Goal: Contribute content: Add original content to the website for others to see

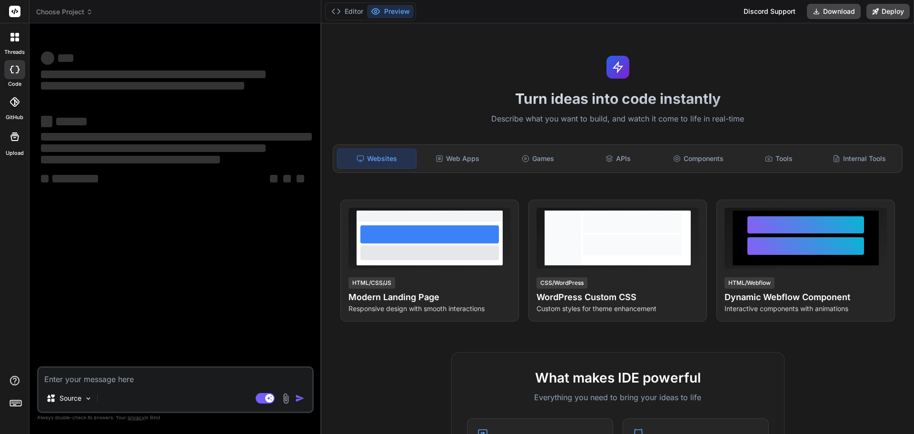
type textarea "x"
click at [149, 376] on textarea at bounding box center [176, 376] width 274 height 17
type textarea "• Real-Time Fuel Efficiency: Display current kilometers per liter (km/L) alongs…"
type textarea "x"
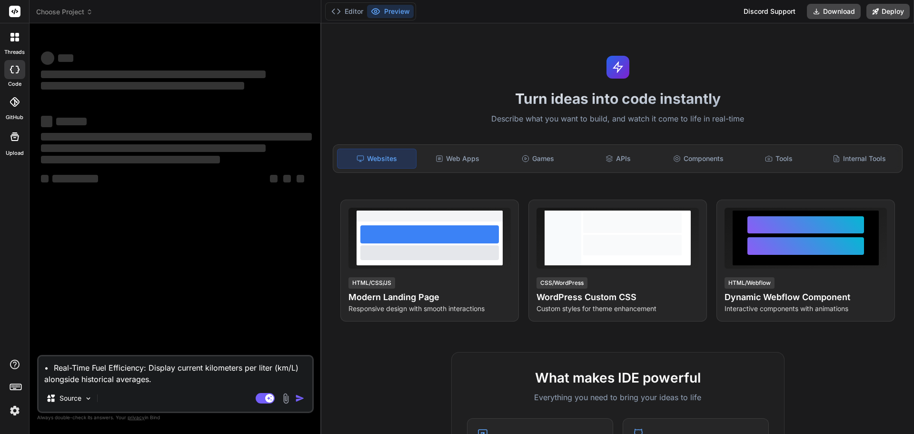
type textarea "• Real-Time Fuel Efficiency: Display current kilometers per liter (km/L) alongs…"
type textarea "x"
type textarea "• Real-Time Fuel Efficiency: Display current kilometers per liter (km/L) alongs…"
type textarea "x"
type textarea "• Real-Time Fuel Efficiency: Display current kilometers per liter (km/L) alongs…"
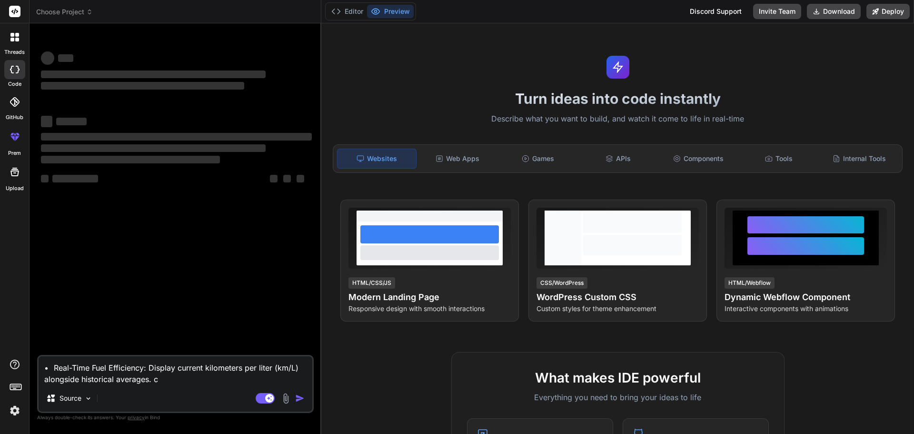
type textarea "x"
type textarea "• Real-Time Fuel Efficiency: Display current kilometers per liter (km/L) alongs…"
type textarea "x"
type textarea "• Real-Time Fuel Efficiency: Display current kilometers per liter (km/L) alongs…"
type textarea "x"
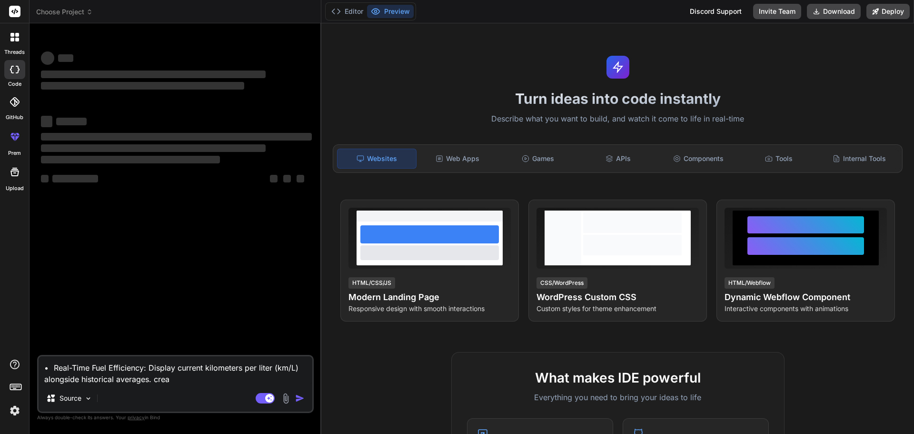
type textarea "• Real-Time Fuel Efficiency: Display current kilometers per liter (km/L) alongs…"
type textarea "x"
type textarea "• Real-Time Fuel Efficiency: Display current kilometers per liter (km/L) alongs…"
type textarea "x"
type textarea "• Real-Time Fuel Efficiency: Display current kilometers per liter (km/L) alongs…"
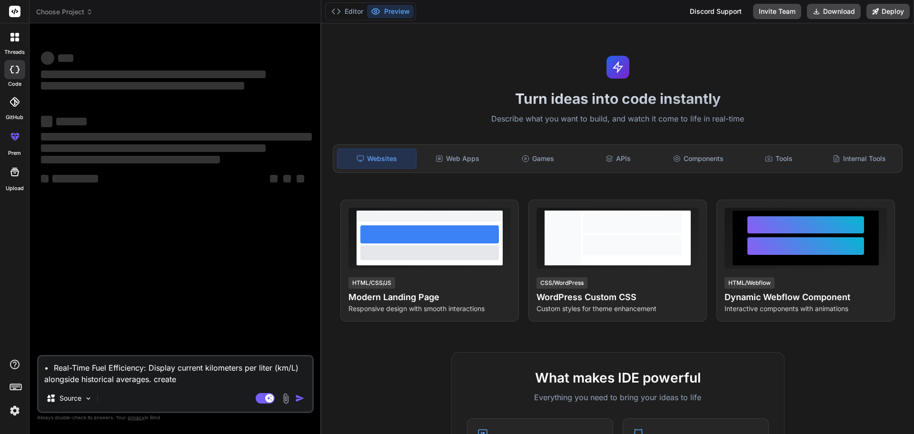
type textarea "x"
type textarea "• Real-Time Fuel Efficiency: Display current kilometers per liter (km/L) alongs…"
type textarea "x"
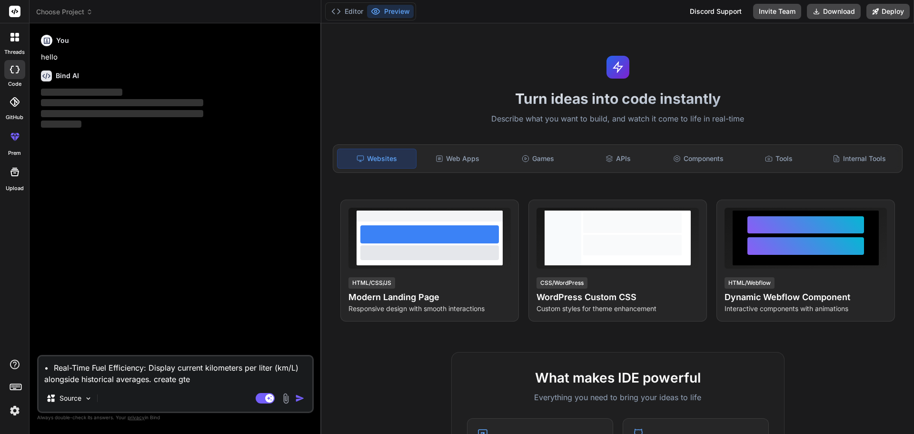
type textarea "• Real-Time Fuel Efficiency: Display current kilometers per liter (km/L) alongs…"
type textarea "x"
type textarea "• Real-Time Fuel Efficiency: Display current kilometers per liter (km/L) alongs…"
type textarea "x"
type textarea "• Real-Time Fuel Efficiency: Display current kilometers per liter (km/L) alongs…"
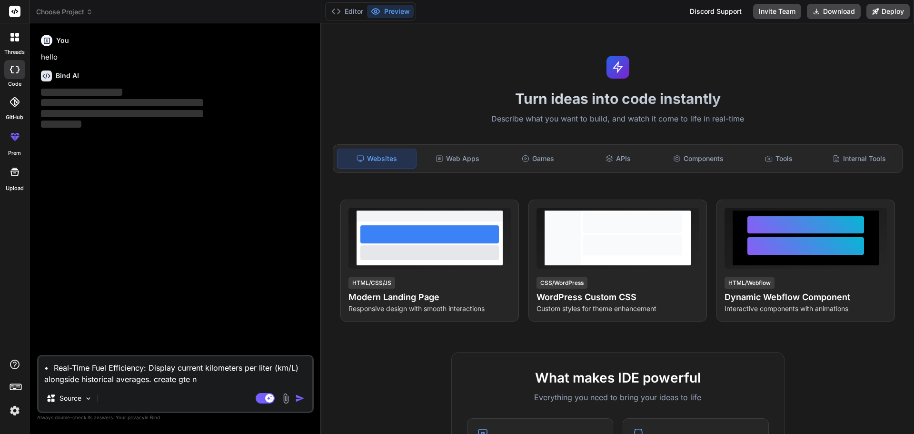
type textarea "x"
type textarea "• Real-Time Fuel Efficiency: Display current kilometers per liter (km/L) alongs…"
type textarea "x"
type textarea "• Real-Time Fuel Efficiency: Display current kilometers per liter (km/L) alongs…"
type textarea "x"
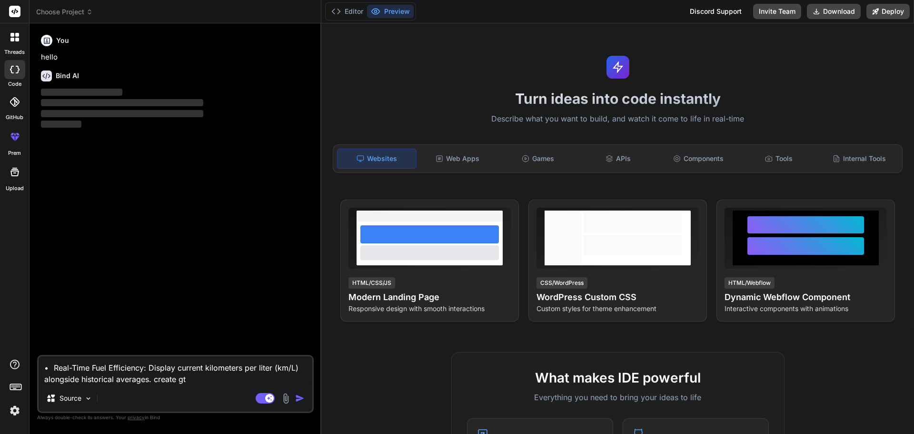
type textarea "• Real-Time Fuel Efficiency: Display current kilometers per liter (km/L) alongs…"
type textarea "x"
type textarea "• Real-Time Fuel Efficiency: Display current kilometers per liter (km/L) alongs…"
type textarea "x"
type textarea "• Real-Time Fuel Efficiency: Display current kilometers per liter (km/L) alongs…"
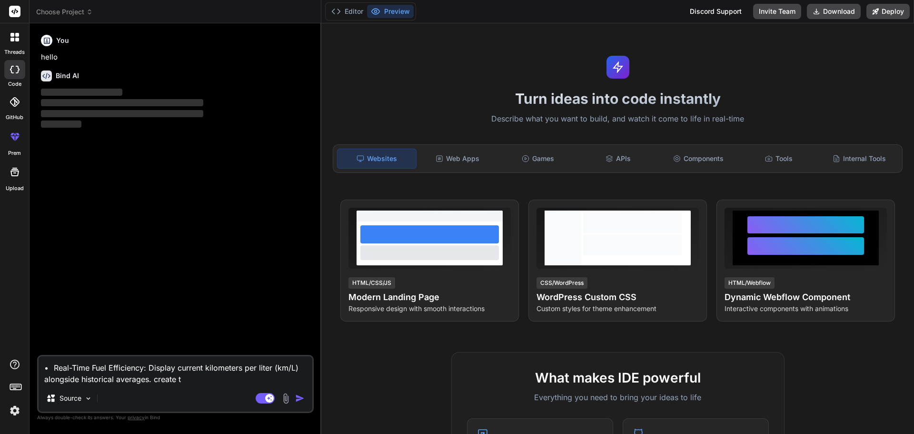
type textarea "x"
type textarea "• Real-Time Fuel Efficiency: Display current kilometers per liter (km/L) alongs…"
type textarea "x"
type textarea "• Real-Time Fuel Efficiency: Display current kilometers per liter (km/L) alongs…"
type textarea "x"
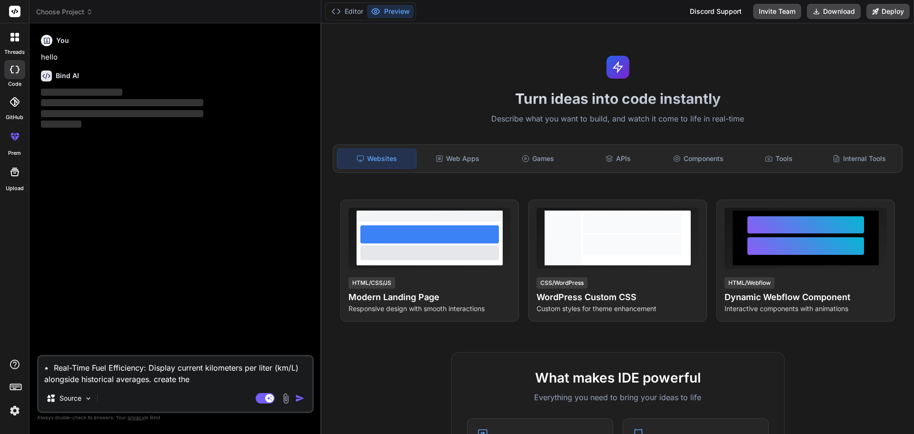
type textarea "• Real-Time Fuel Efficiency: Display current kilometers per liter (km/L) alongs…"
type textarea "x"
type textarea "• Real-Time Fuel Efficiency: Display current kilometers per liter (km/L) alongs…"
type textarea "x"
type textarea "• Real-Time Fuel Efficiency: Display current kilometers per liter (km/L) alongs…"
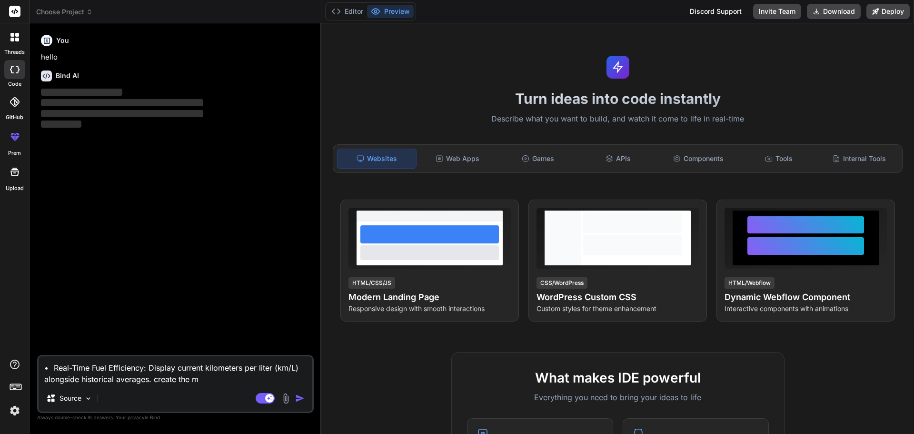
type textarea "x"
type textarea "• Real-Time Fuel Efficiency: Display current kilometers per liter (km/L) alongs…"
type textarea "x"
type textarea "• Real-Time Fuel Efficiency: Display current kilometers per liter (km/L) alongs…"
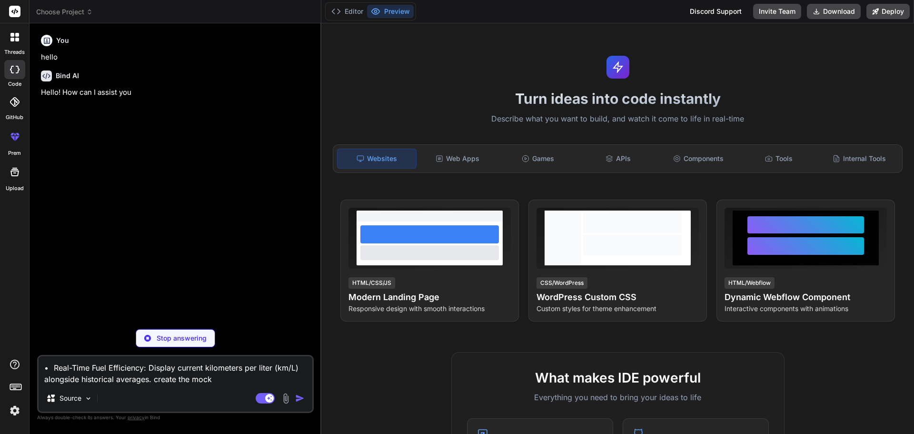
type textarea "x"
type textarea "• Real-Time Fuel Efficiency: Display current kilometers per liter (km/L) alongs…"
type textarea "x"
type textarea "• Real-Time Fuel Efficiency: Display current kilometers per liter (km/L) alongs…"
type textarea "x"
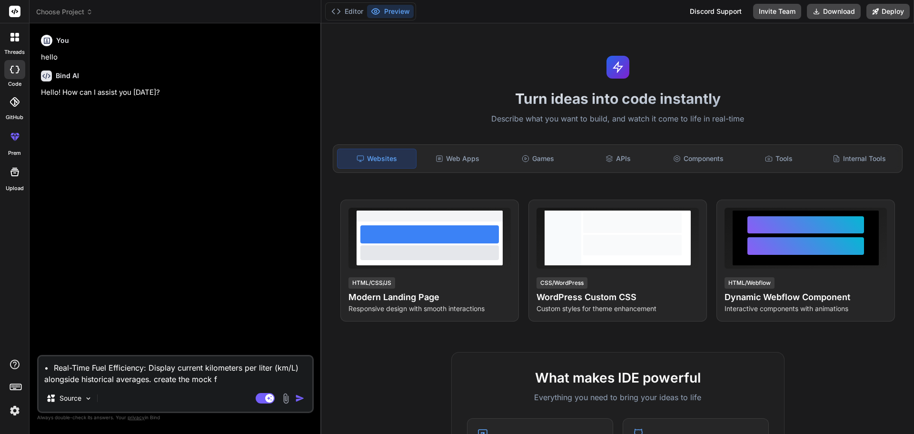
type textarea "• Real-Time Fuel Efficiency: Display current kilometers per liter (km/L) alongs…"
type textarea "x"
type textarea "• Real-Time Fuel Efficiency: Display current kilometers per liter (km/L) alongs…"
type textarea "x"
type textarea "• Real-Time Fuel Efficiency: Display current kilometers per liter (km/L) alongs…"
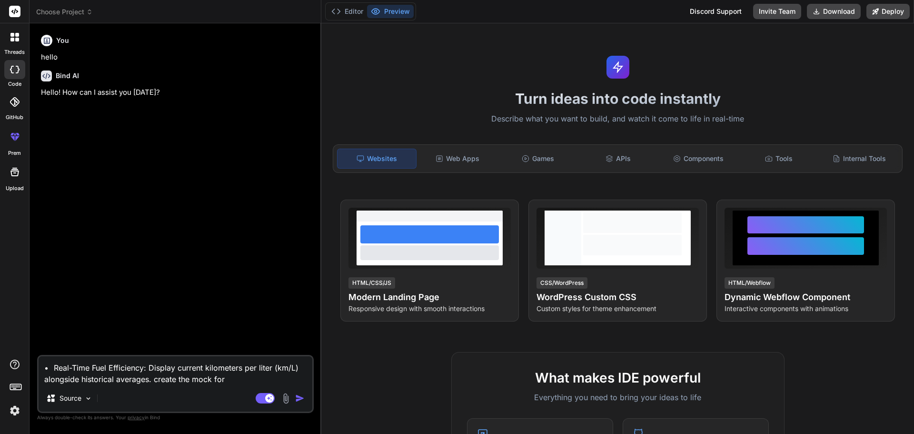
type textarea "x"
type textarea "• Real-Time Fuel Efficiency: Display current kilometers per liter (km/L) alongs…"
type textarea "x"
type textarea "• Real-Time Fuel Efficiency: Display current kilometers per liter (km/L) alongs…"
type textarea "x"
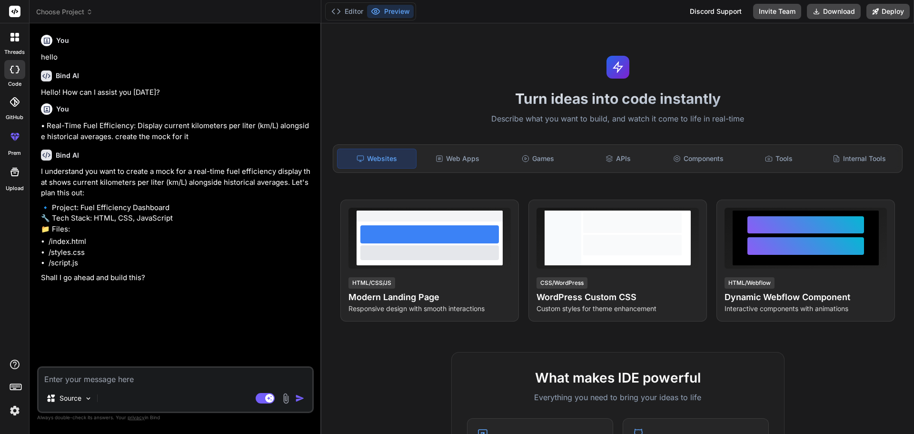
type textarea "x"
type textarea "y"
type textarea "x"
type textarea "ys"
type textarea "x"
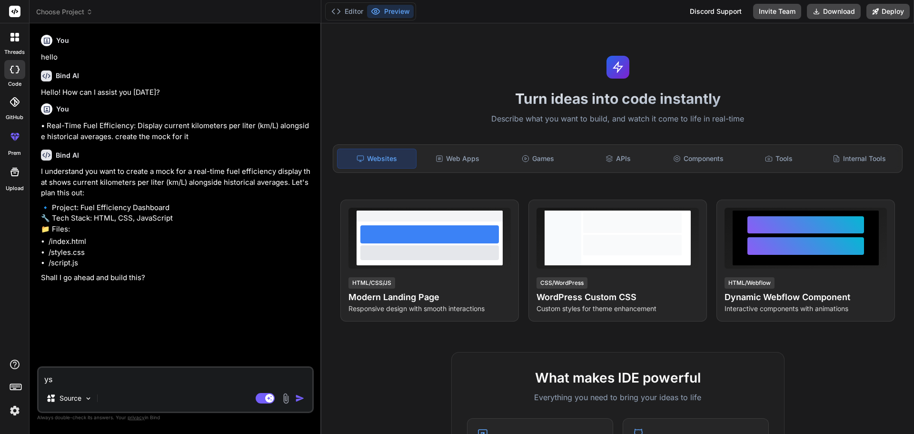
type textarea "y"
type textarea "x"
type textarea "ye"
type textarea "x"
type textarea "yes"
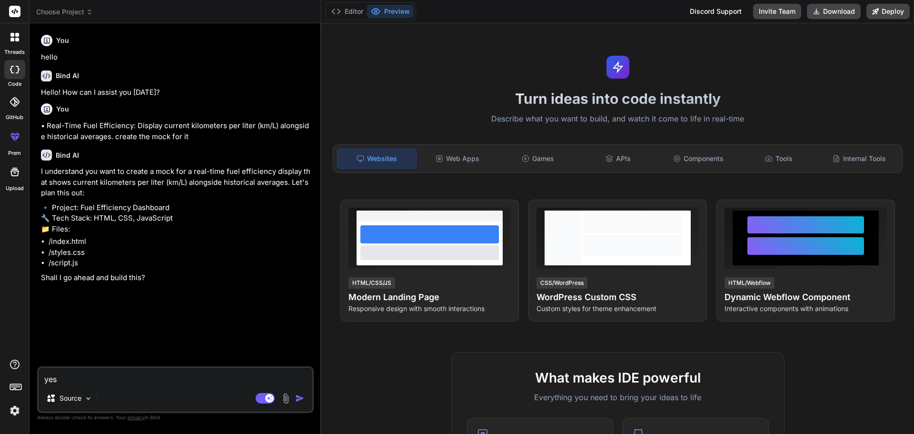
type textarea "x"
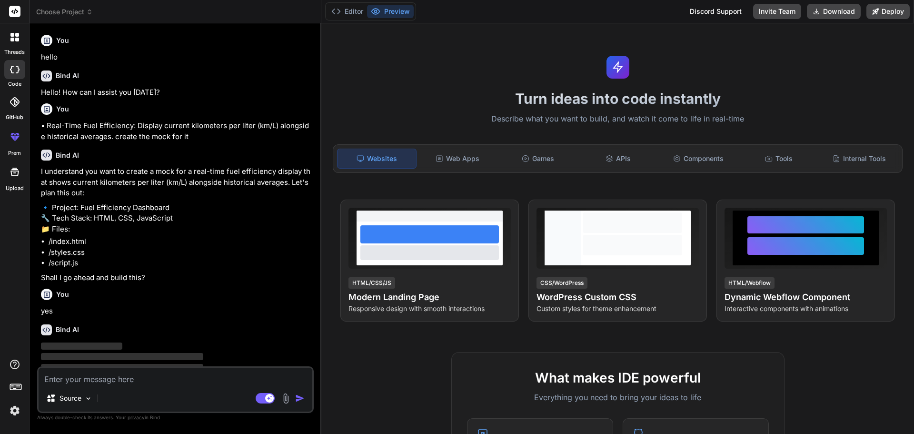
scroll to position [18, 0]
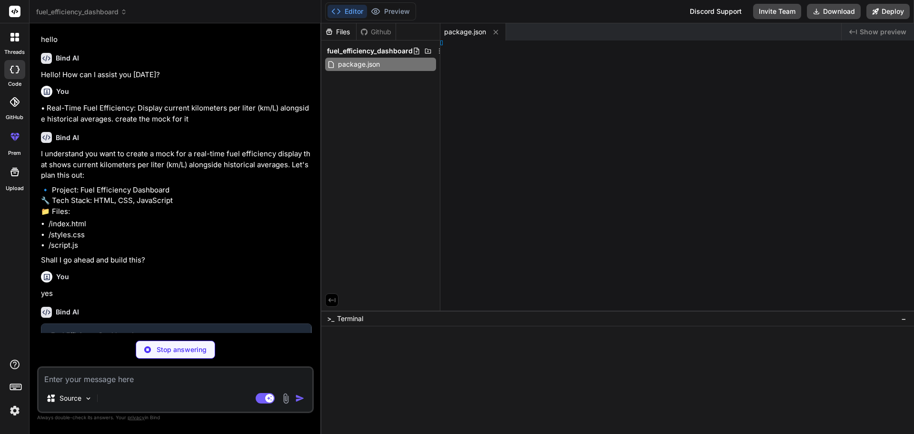
type textarea "x"
type textarea "y> </html>"
type textarea "x"
type textarea "}"
type textarea "x"
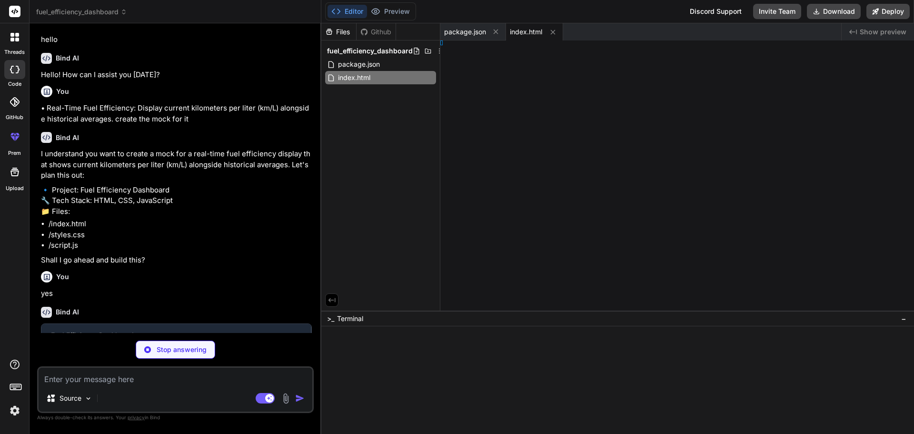
type textarea "m: 0; }"
type textarea "x"
type textarea "ard();"
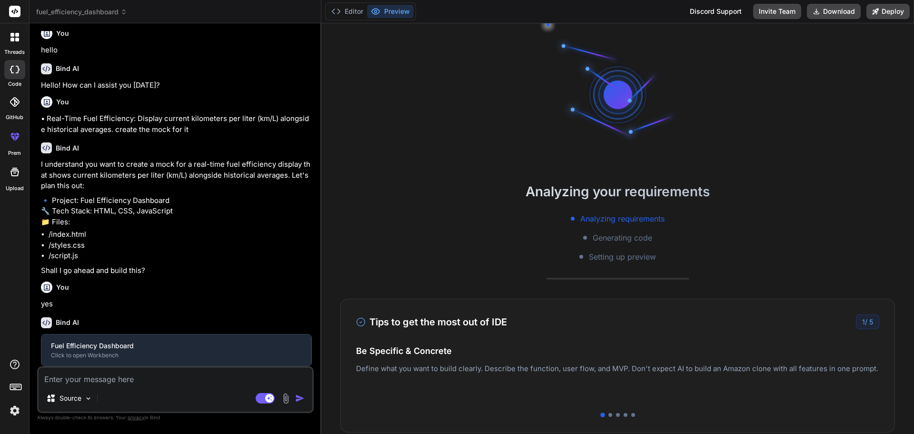
type textarea "x"
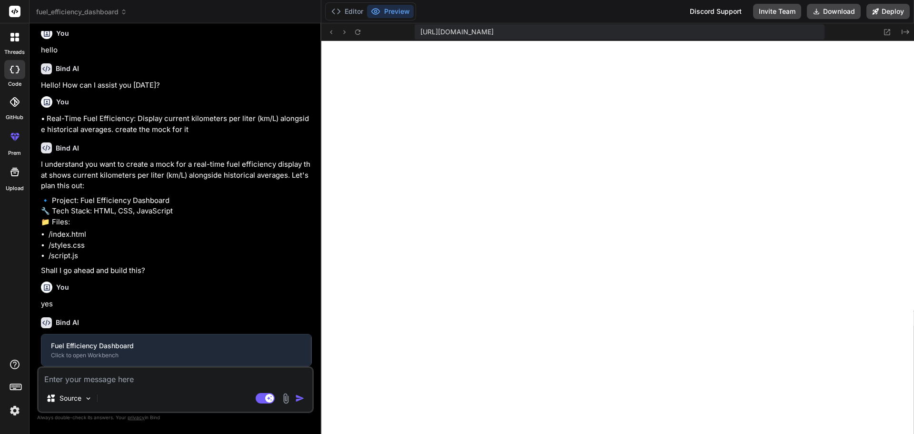
type textarea "// Initialize the dashboard updateDashboard();"
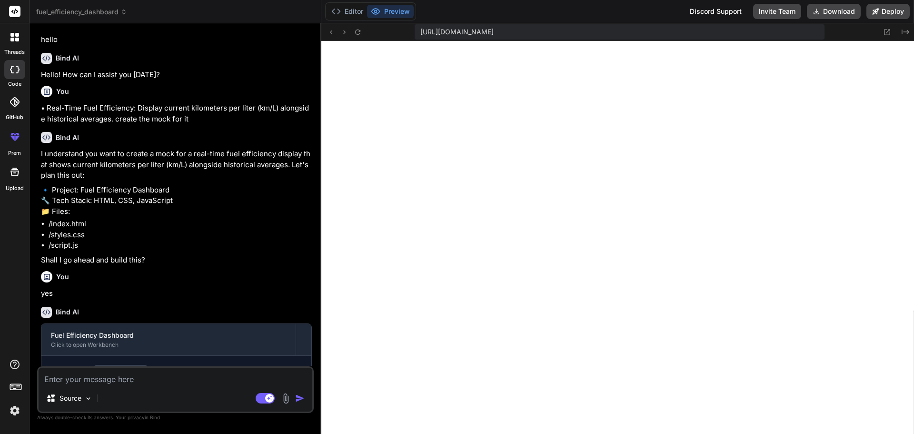
type textarea "x"
click at [95, 379] on textarea at bounding box center [176, 376] width 274 height 17
paste textarea "• Mileage Logs: Provide daily, weekly, and monthly logs of fuel consumption to …"
type textarea "• Mileage Logs: Provide daily, weekly, and monthly logs of fuel consumption to …"
type textarea "x"
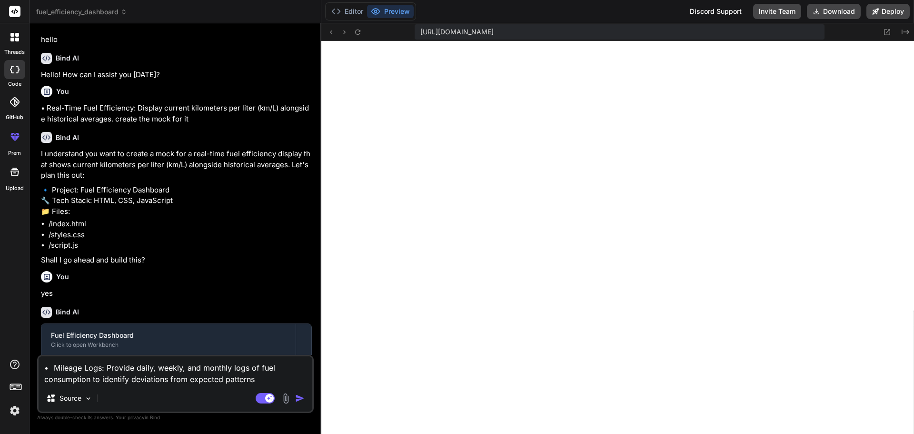
type textarea "• Mileage Logs: Provide daily, weekly, and monthly logs of fuel consumption to …"
type textarea "x"
type textarea "• Mileage Logs: Provide daily, weekly, and monthly logs of fuel consumption to …"
type textarea "x"
type textarea "• Mileage Logs: Provide daily, weekly, and monthly logs of fuel consumption to …"
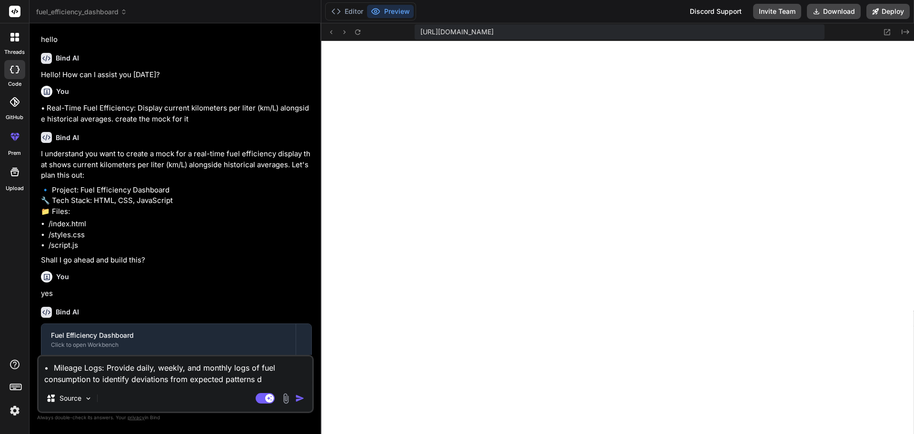
type textarea "x"
type textarea "• Mileage Logs: Provide daily, weekly, and monthly logs of fuel consumption to …"
type textarea "x"
type textarea "• Mileage Logs: Provide daily, weekly, and monthly logs of fuel consumption to …"
type textarea "x"
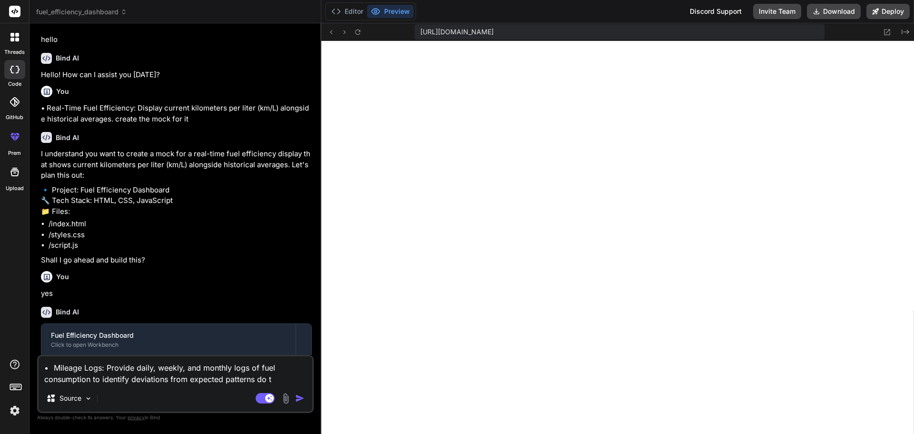
type textarea "• Mileage Logs: Provide daily, weekly, and monthly logs of fuel consumption to …"
type textarea "x"
type textarea "• Mileage Logs: Provide daily, weekly, and monthly logs of fuel consumption to …"
type textarea "x"
type textarea "• Mileage Logs: Provide daily, weekly, and monthly logs of fuel consumption to …"
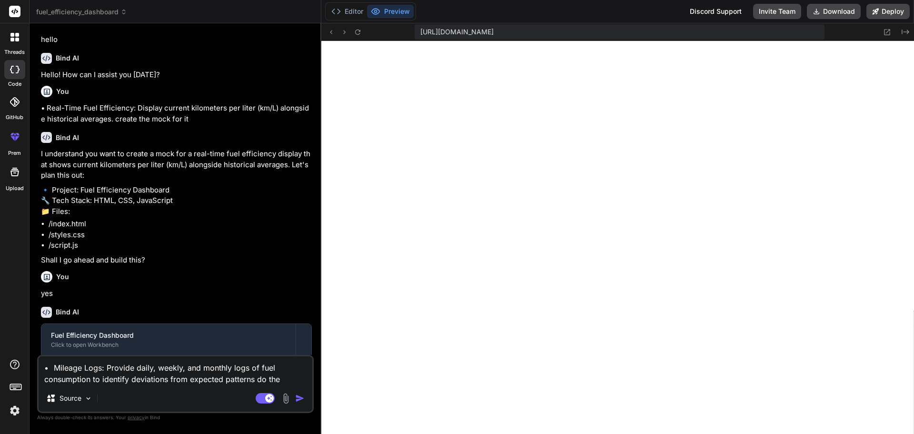
type textarea "x"
type textarea "• Mileage Logs: Provide daily, weekly, and monthly logs of fuel consumption to …"
type textarea "x"
type textarea "• Mileage Logs: Provide daily, weekly, and monthly logs of fuel consumption to …"
type textarea "x"
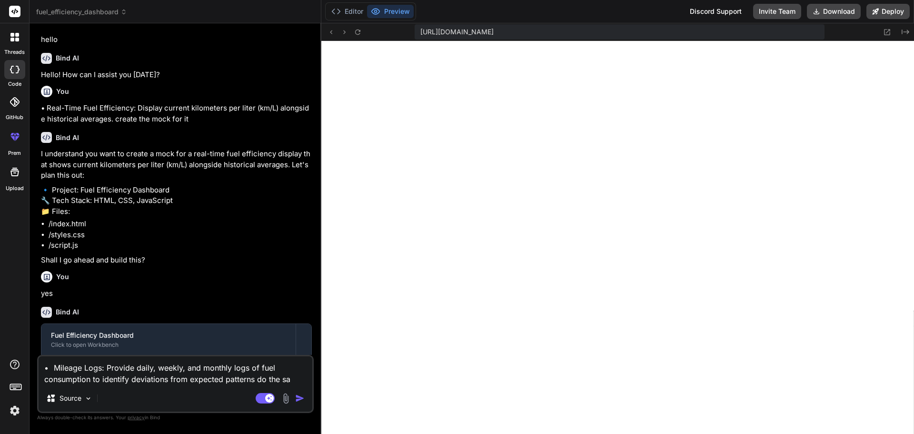
type textarea "• Mileage Logs: Provide daily, weekly, and monthly logs of fuel consumption to …"
type textarea "x"
type textarea "• Mileage Logs: Provide daily, weekly, and monthly logs of fuel consumption to …"
type textarea "x"
type textarea "• Mileage Logs: Provide daily, weekly, and monthly logs of fuel consumption to …"
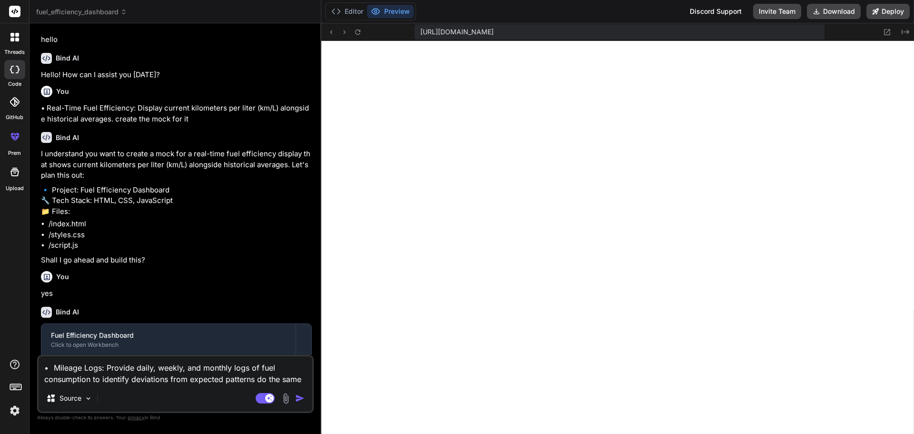
type textarea "x"
type textarea "• Mileage Logs: Provide daily, weekly, and monthly logs of fuel consumption to …"
type textarea "x"
type textarea "• Mileage Logs: Provide daily, weekly, and monthly logs of fuel consumption to …"
type textarea "x"
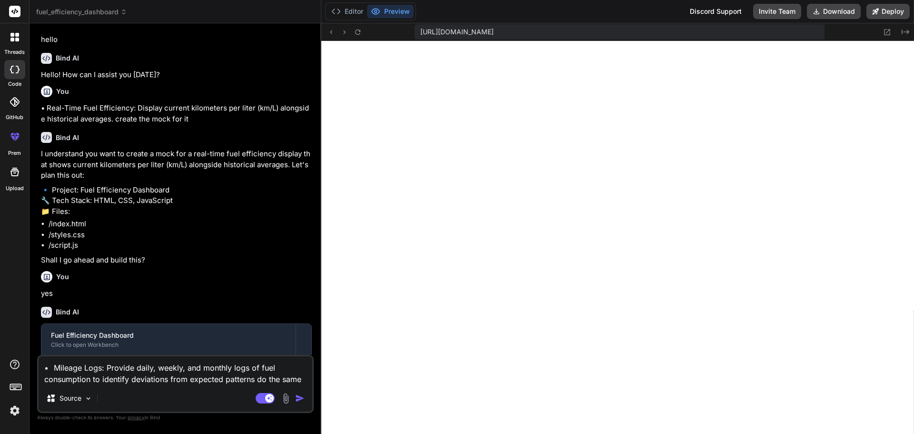
type textarea "• Mileage Logs: Provide daily, weekly, and monthly logs of fuel consumption to …"
type textarea "x"
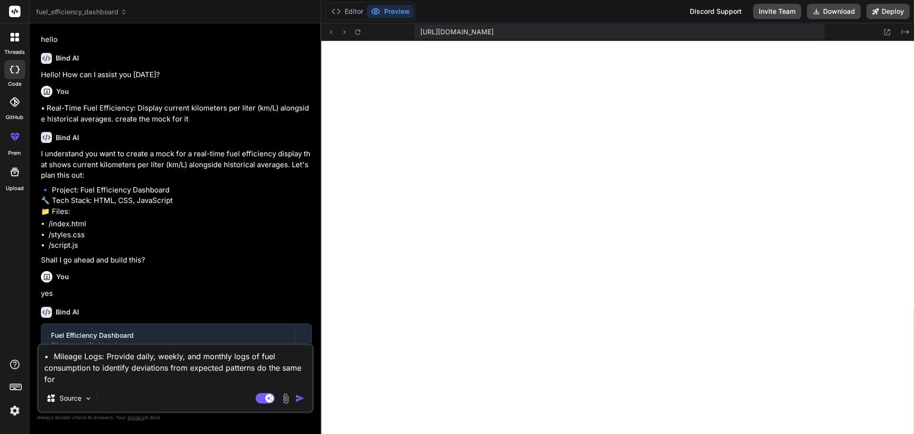
type textarea "• Mileage Logs: Provide daily, weekly, and monthly logs of fuel consumption to …"
type textarea "x"
type textarea "• Mileage Logs: Provide daily, weekly, and monthly logs of fuel consumption to …"
type textarea "x"
type textarea "• Mileage Logs: Provide daily, weekly, and monthly logs of fuel consumption to …"
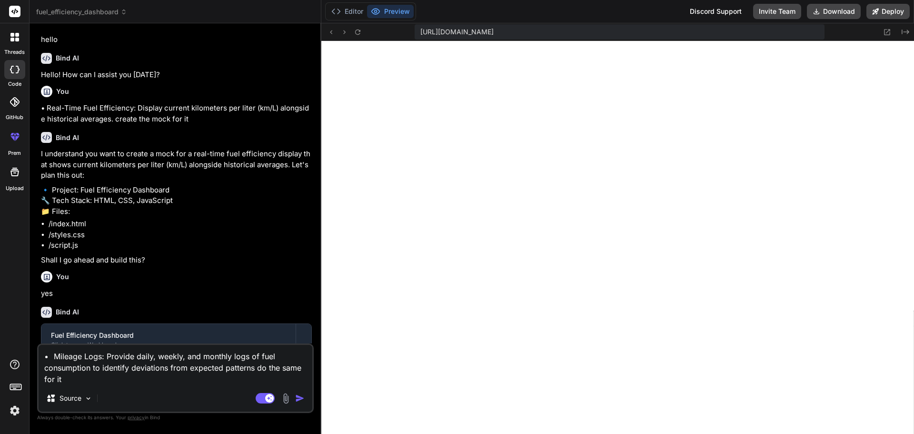
type textarea "x"
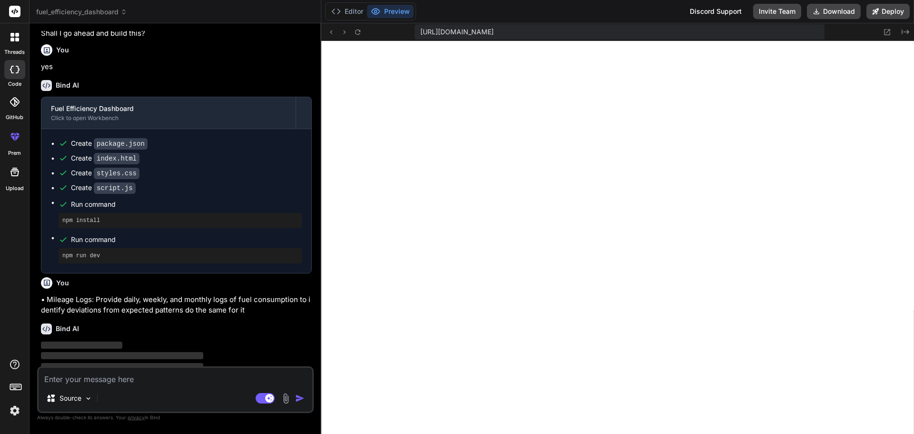
scroll to position [261, 0]
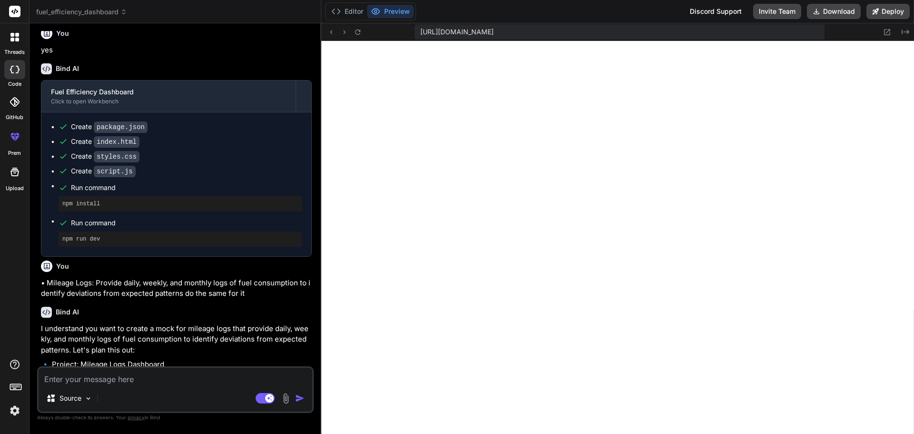
type textarea "x"
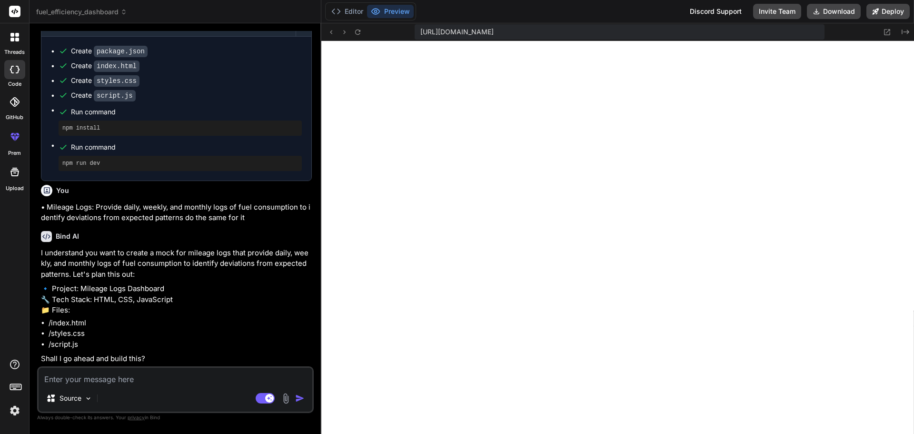
click at [92, 377] on textarea at bounding box center [176, 376] width 274 height 17
type textarea "y"
type textarea "x"
type textarea "ye"
type textarea "x"
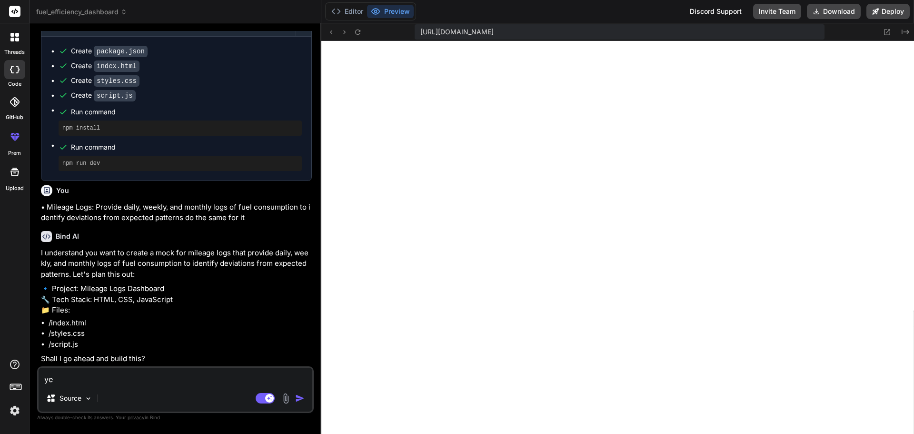
type textarea "yes"
type textarea "x"
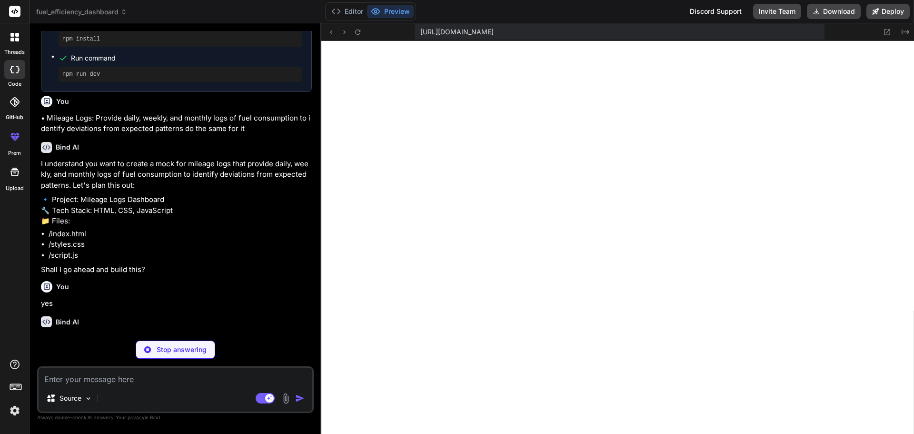
scroll to position [435, 0]
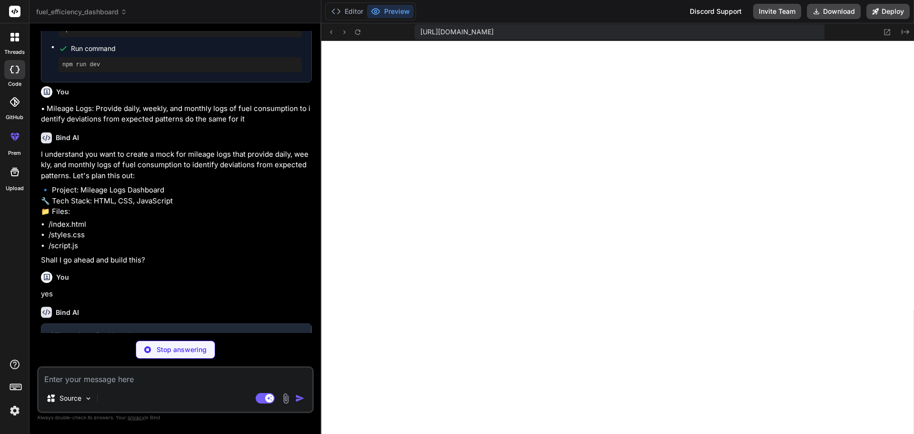
type textarea "x"
type textarea "{ "name": "mileage-logs-dashboard", "scripts": { "dev": "http-server -p 3000 -c…"
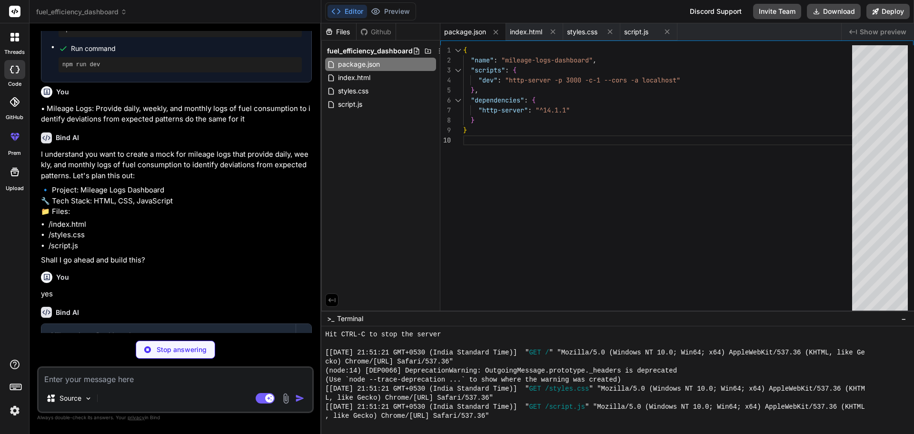
type textarea "x"
type textarea "<script src="script.js"></script> </body> </html>"
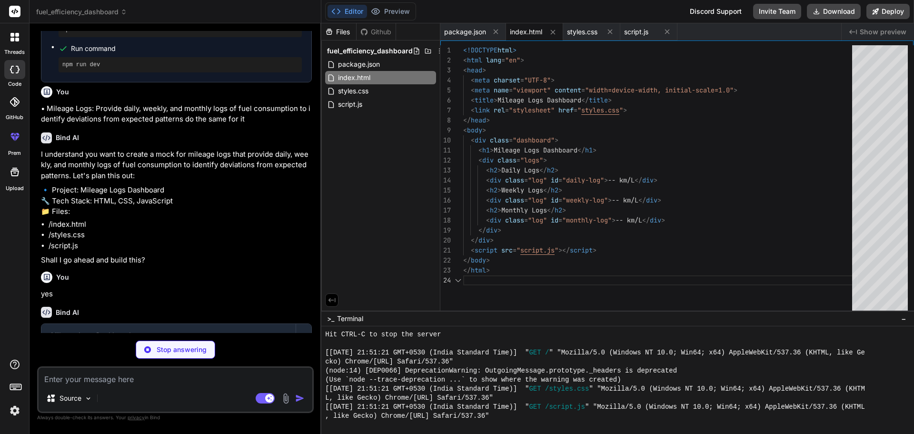
type textarea "x"
type textarea "margin-bottom: 10px; font-size: 16px; } .log:last-child { margin-bottom: 0; }"
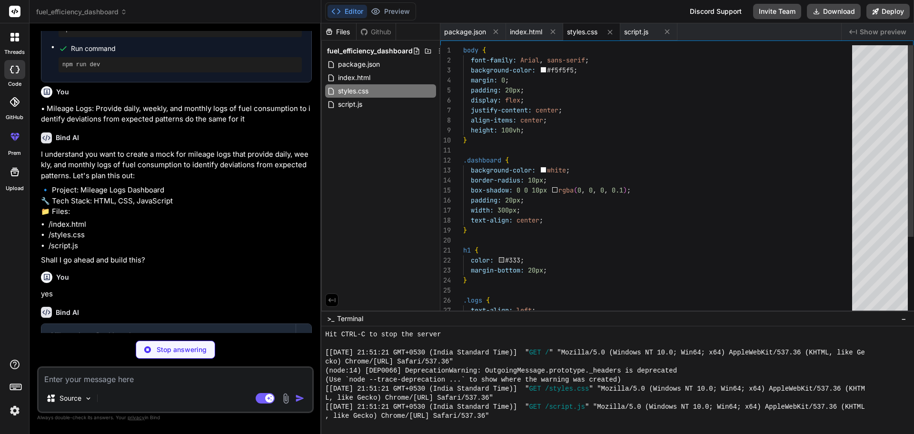
type textarea "x"
type textarea "document.getElementById('weekly-log').textContent = `${mockData.weeklyLogs} km/…"
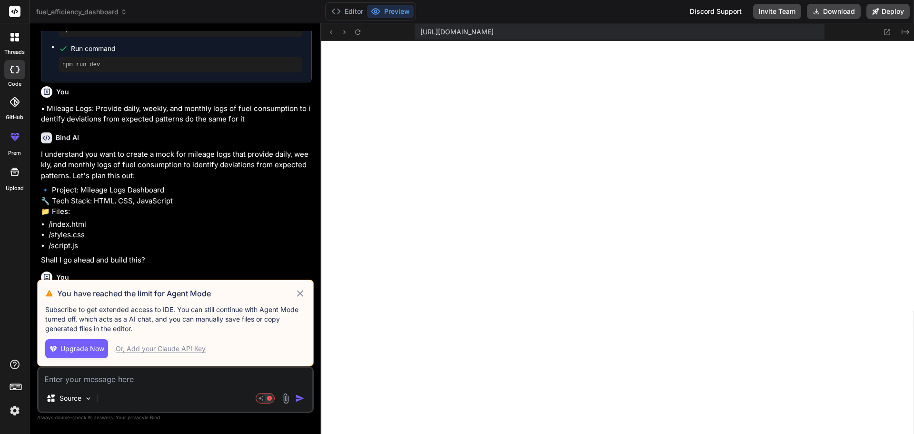
scroll to position [941, 0]
click at [301, 293] on icon at bounding box center [300, 293] width 11 height 11
type textarea "x"
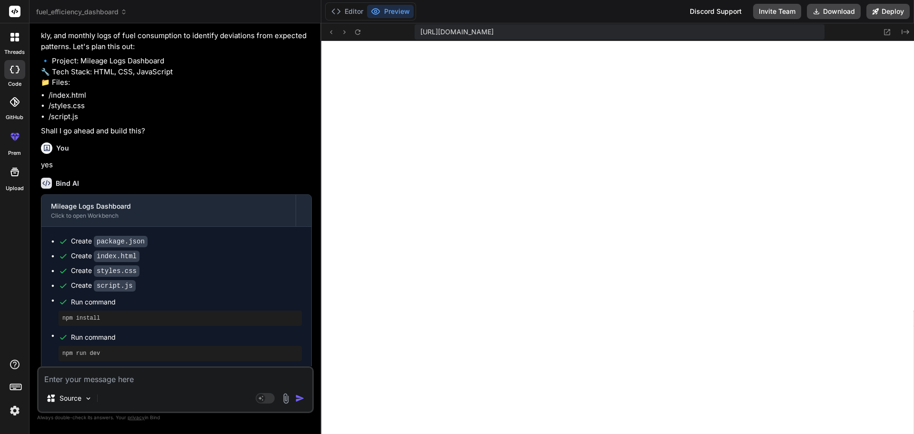
scroll to position [569, 0]
